Goal: Task Accomplishment & Management: Manage account settings

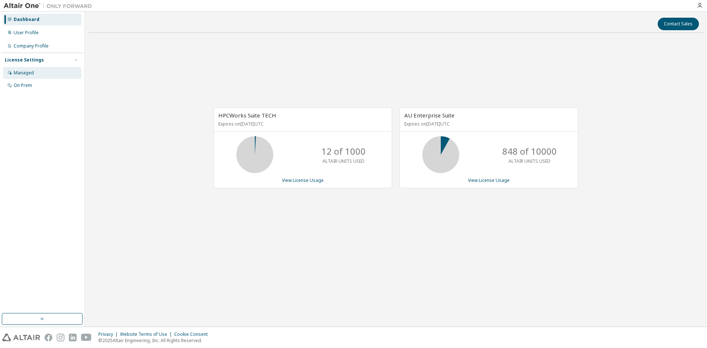
click at [32, 74] on div "Managed" at bounding box center [24, 73] width 20 height 6
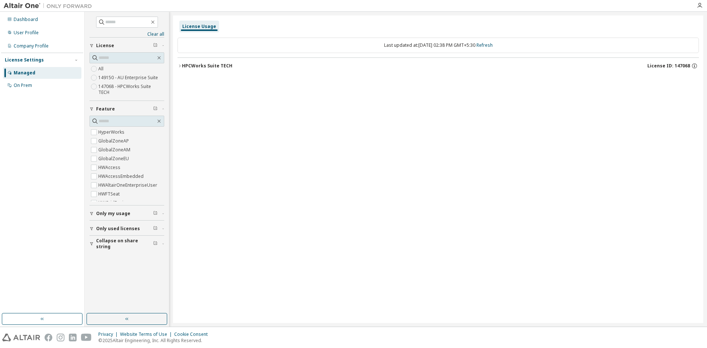
click at [181, 65] on icon "button" at bounding box center [179, 66] width 4 height 4
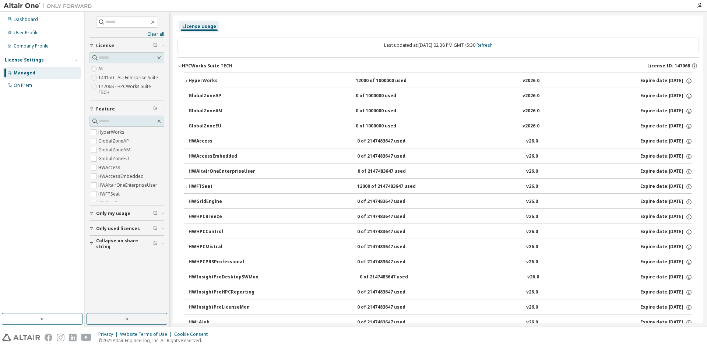
click at [187, 81] on icon "button" at bounding box center [186, 81] width 4 height 4
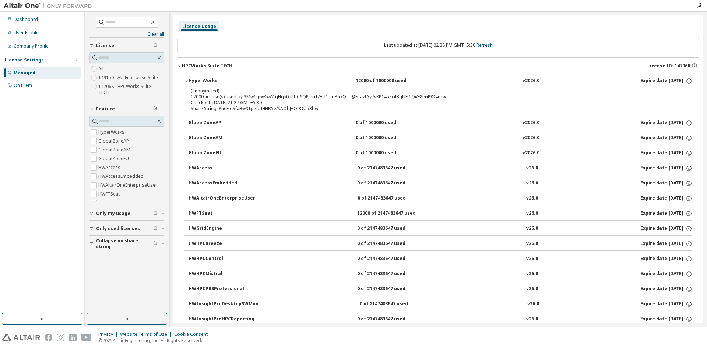
click at [187, 81] on icon "button" at bounding box center [186, 81] width 4 height 4
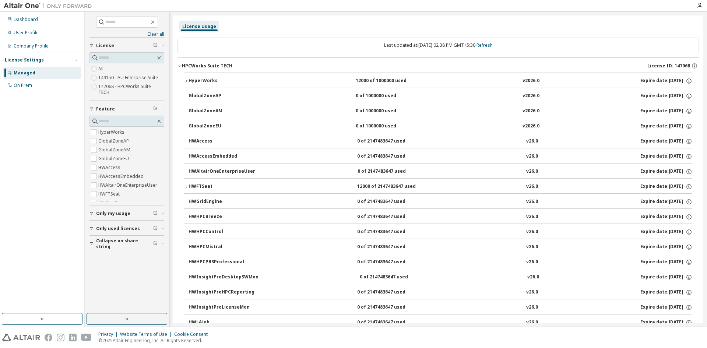
click at [235, 199] on div "HWGridEngine" at bounding box center [222, 201] width 66 height 7
click at [204, 203] on div "HWGridEngine" at bounding box center [222, 201] width 66 height 7
drag, startPoint x: 204, startPoint y: 203, endPoint x: 199, endPoint y: 203, distance: 5.2
click at [199, 203] on div "HWGridEngine" at bounding box center [222, 201] width 66 height 7
